Goal: Information Seeking & Learning: Find specific fact

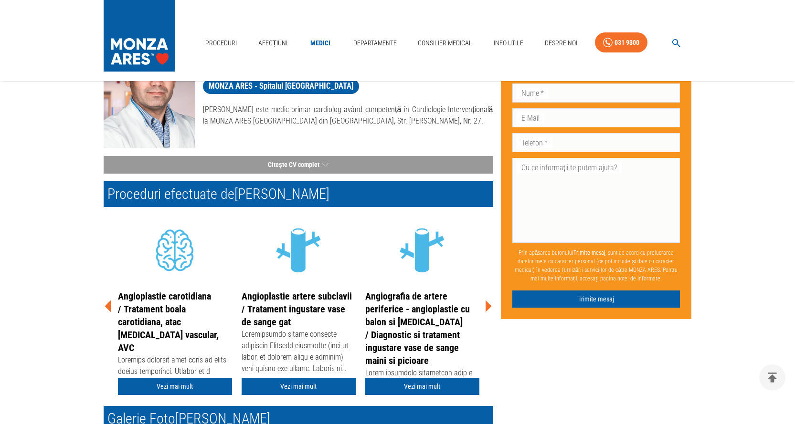
scroll to position [110, 0]
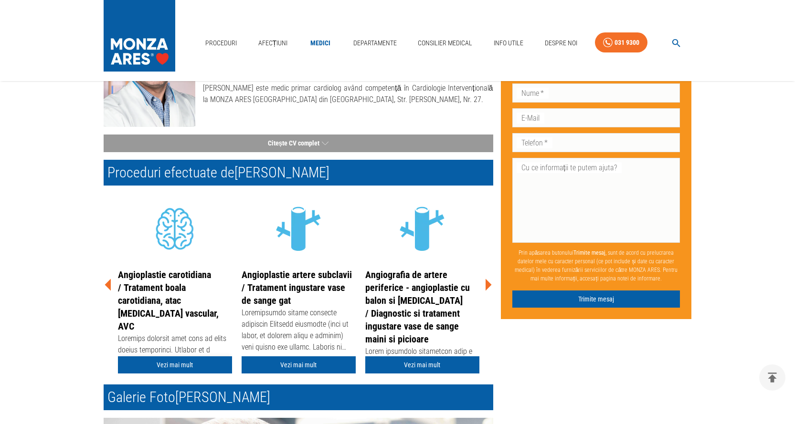
click at [182, 366] on link "Vezi mai mult" at bounding box center [175, 366] width 114 height 18
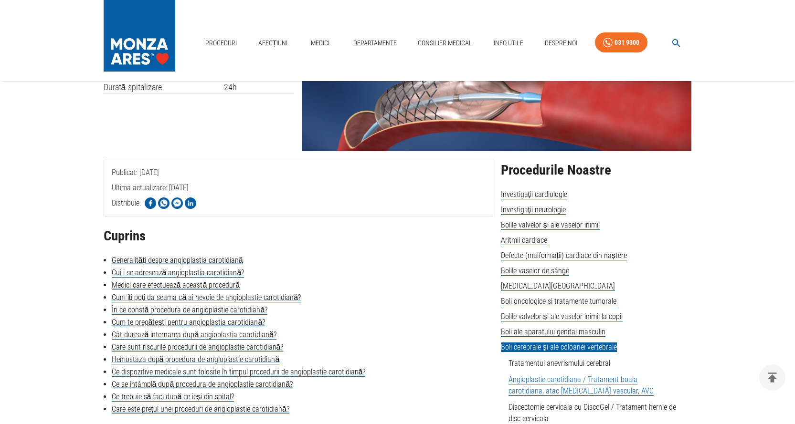
scroll to position [143, 0]
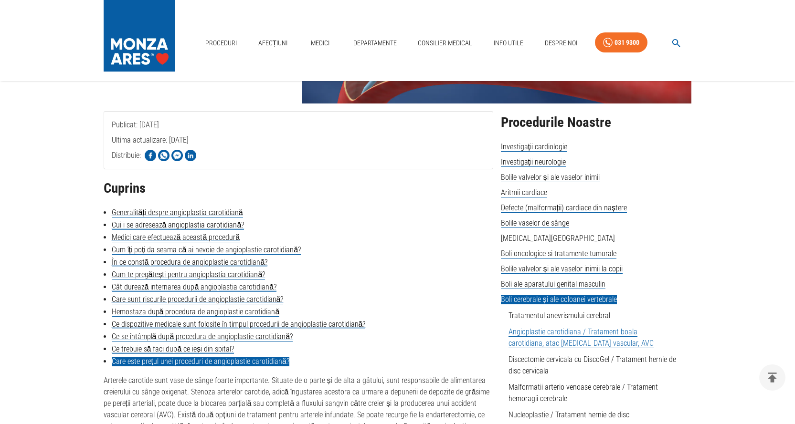
click at [196, 360] on link "Care este prețul unei proceduri de angioplastie carotidiană?" at bounding box center [201, 362] width 178 height 10
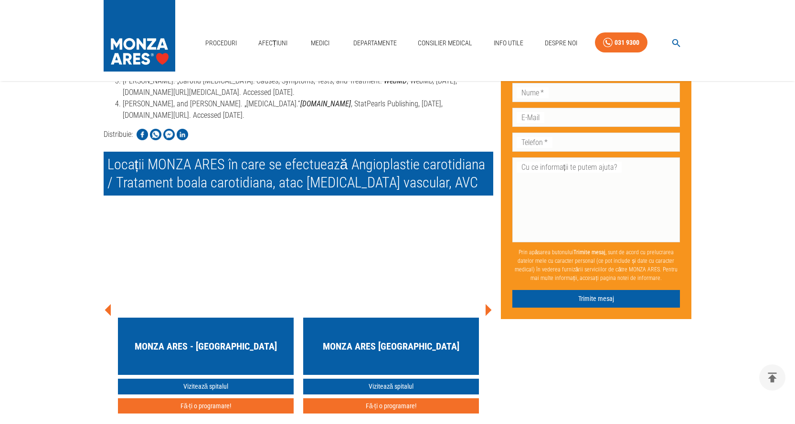
scroll to position [3210, 0]
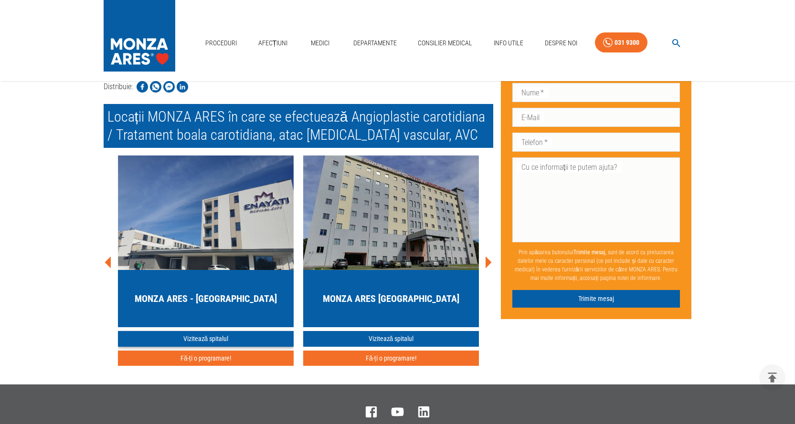
click at [195, 347] on link "Vizitează spitalul" at bounding box center [206, 339] width 176 height 16
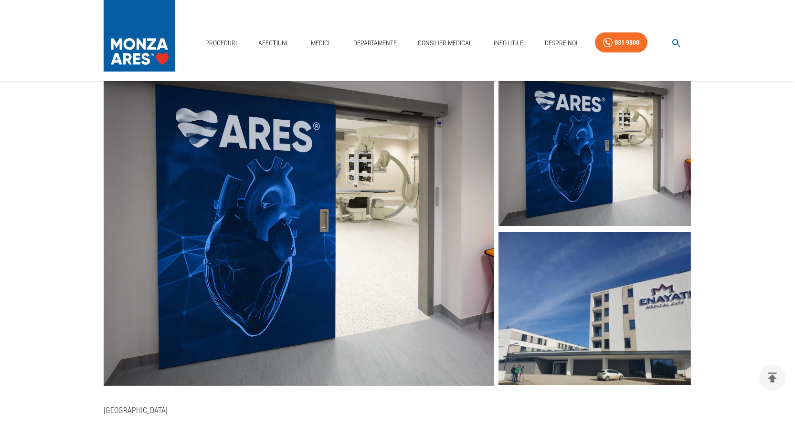
scroll to position [95, 0]
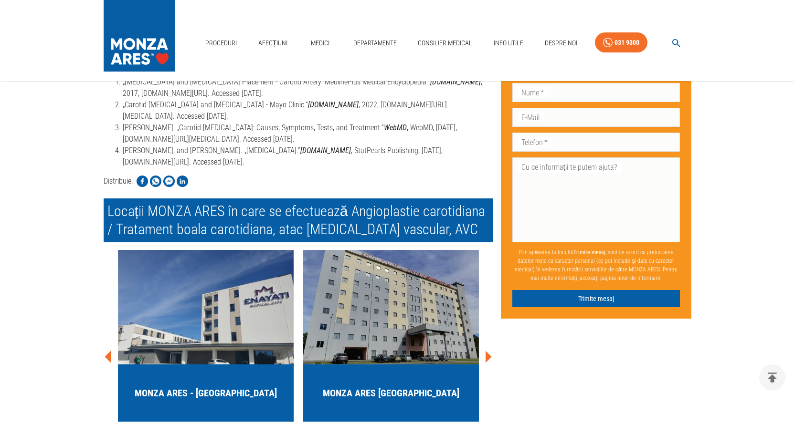
scroll to position [2946, 0]
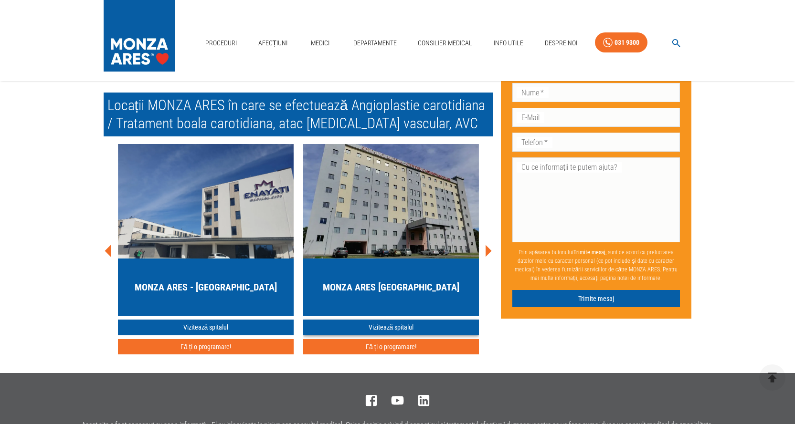
click at [393, 336] on link "Vizitează spitalul" at bounding box center [391, 328] width 176 height 16
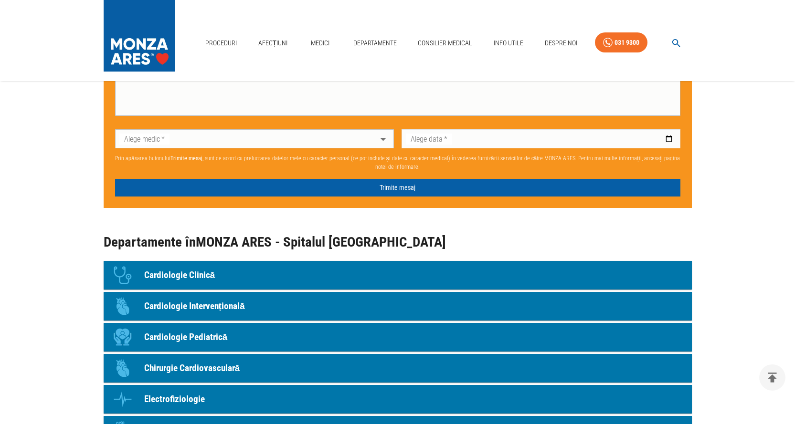
scroll to position [812, 0]
